Goal: Information Seeking & Learning: Learn about a topic

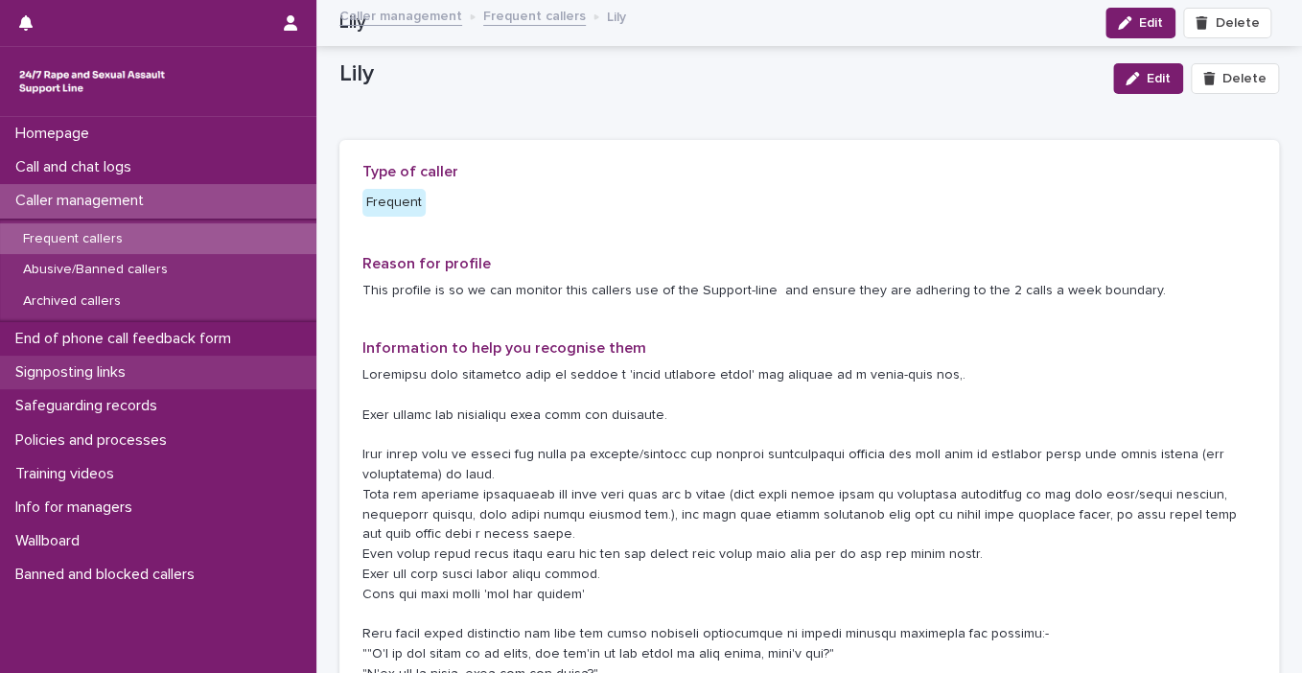
scroll to position [1045, 0]
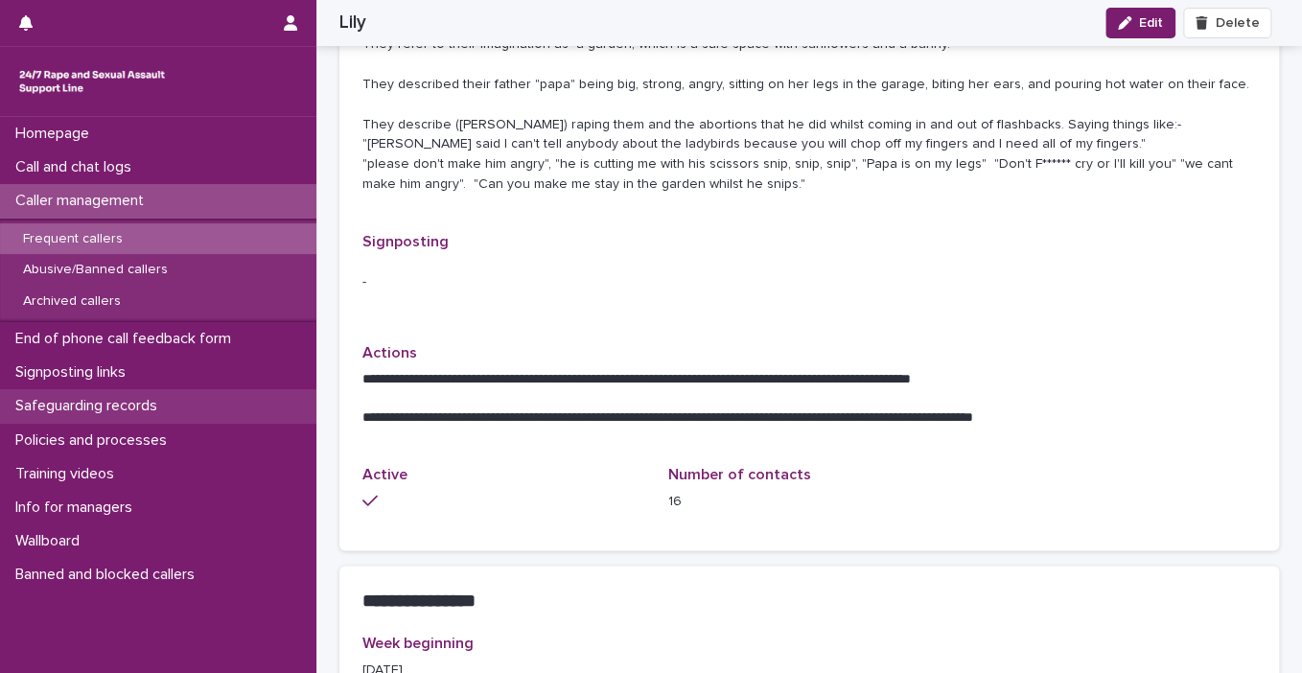
click at [134, 409] on p "Safeguarding records" at bounding box center [90, 406] width 165 height 18
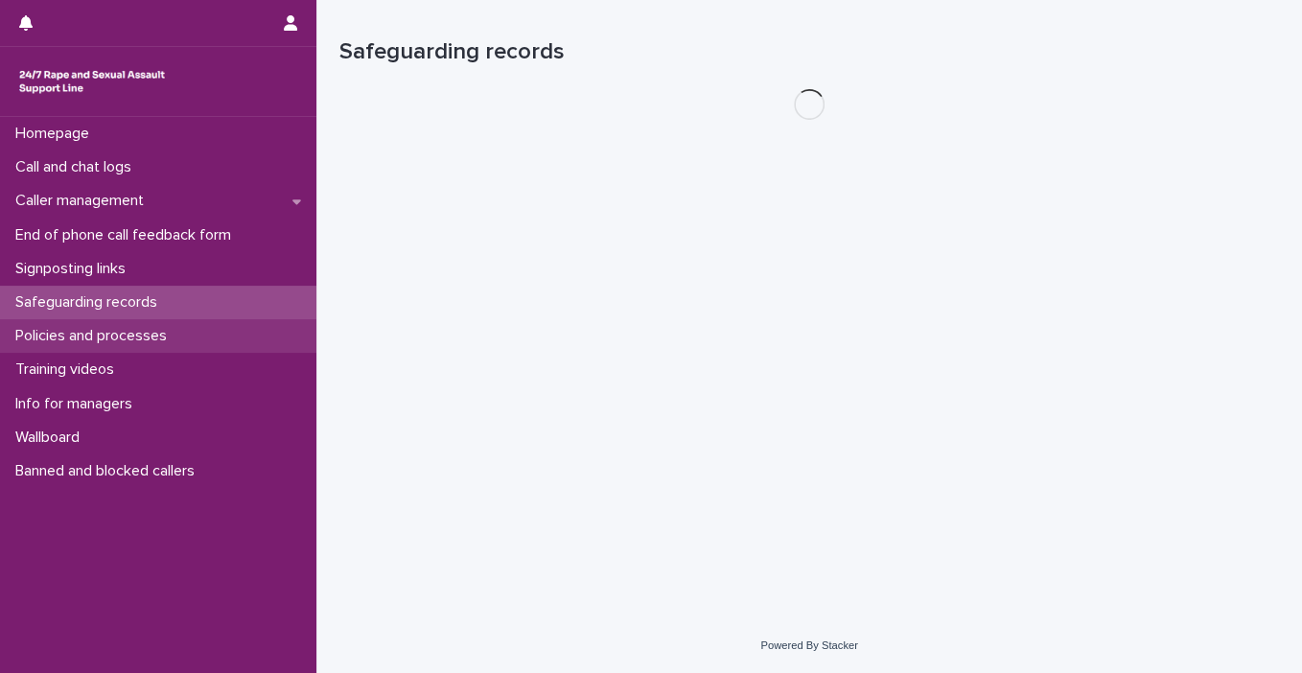
click at [146, 333] on p "Policies and processes" at bounding box center [95, 336] width 175 height 18
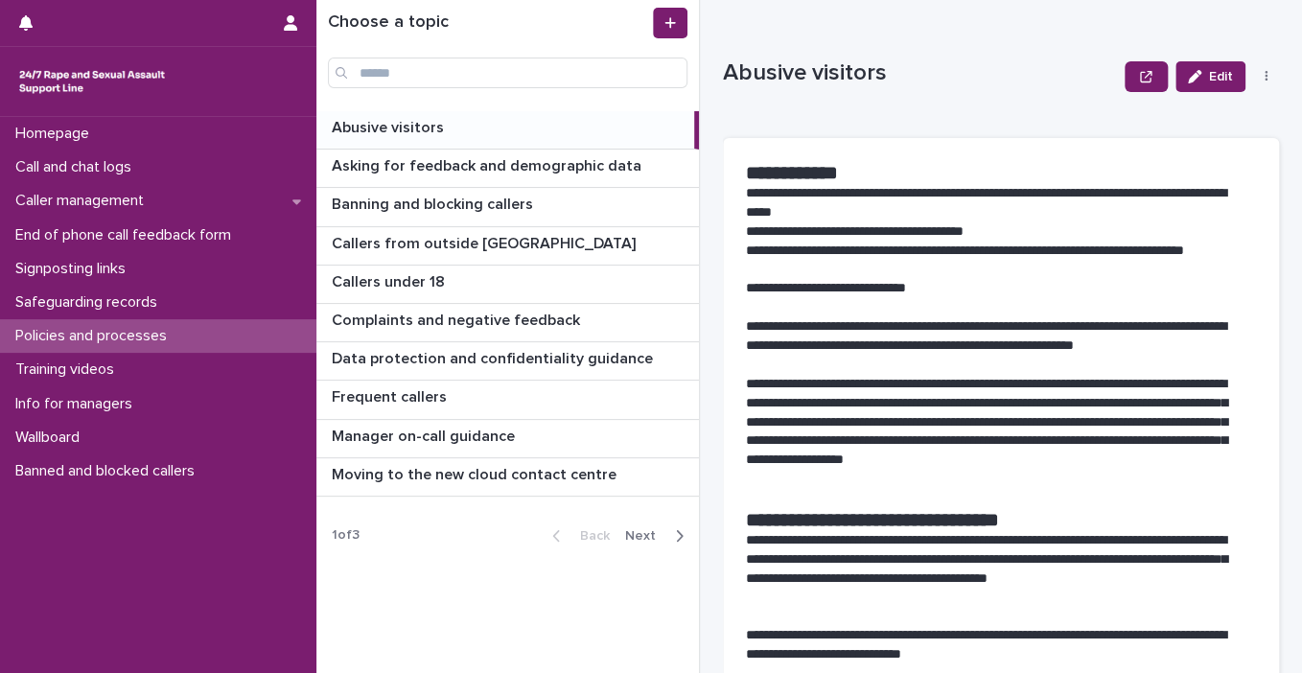
click at [91, 594] on div "Homepage Call and chat logs Caller management End of phone call feedback form S…" at bounding box center [158, 395] width 316 height 556
click at [665, 533] on span "Next" at bounding box center [646, 535] width 42 height 13
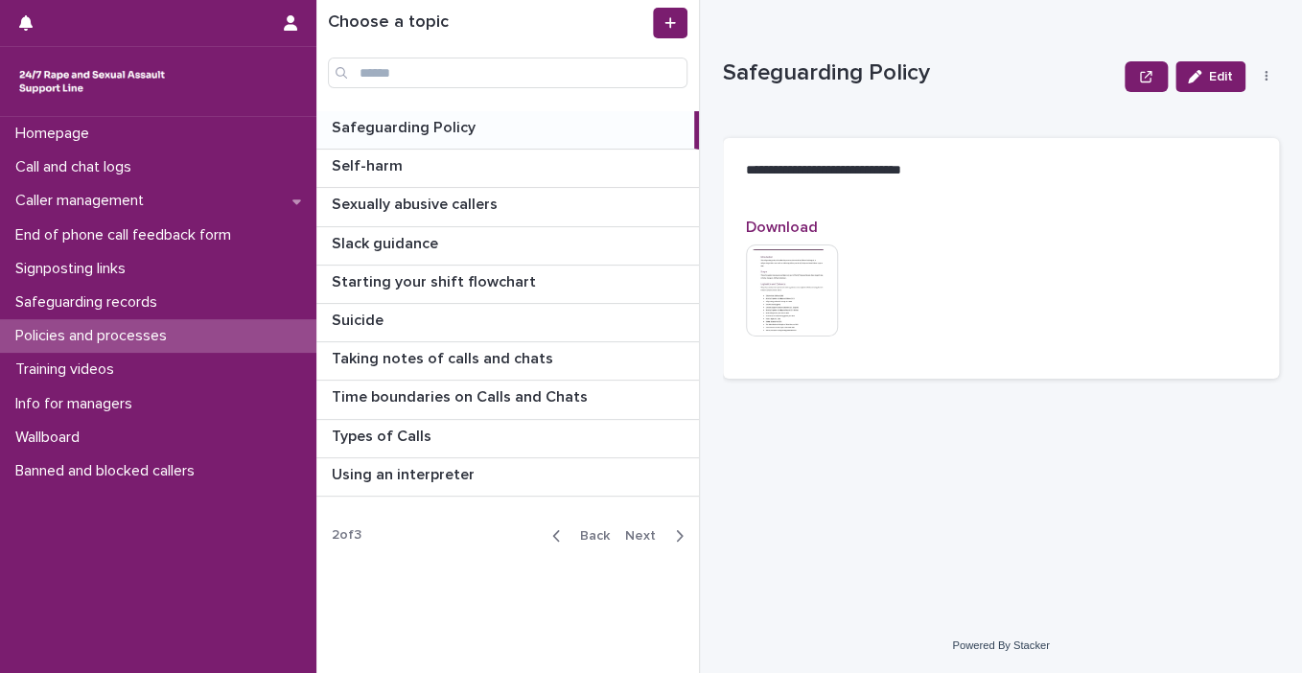
click at [416, 127] on p "Safeguarding Policy" at bounding box center [406, 126] width 148 height 22
click at [409, 131] on p "Safeguarding Policy" at bounding box center [406, 126] width 148 height 22
click at [815, 288] on img at bounding box center [792, 291] width 92 height 92
